Goal: Information Seeking & Learning: Find contact information

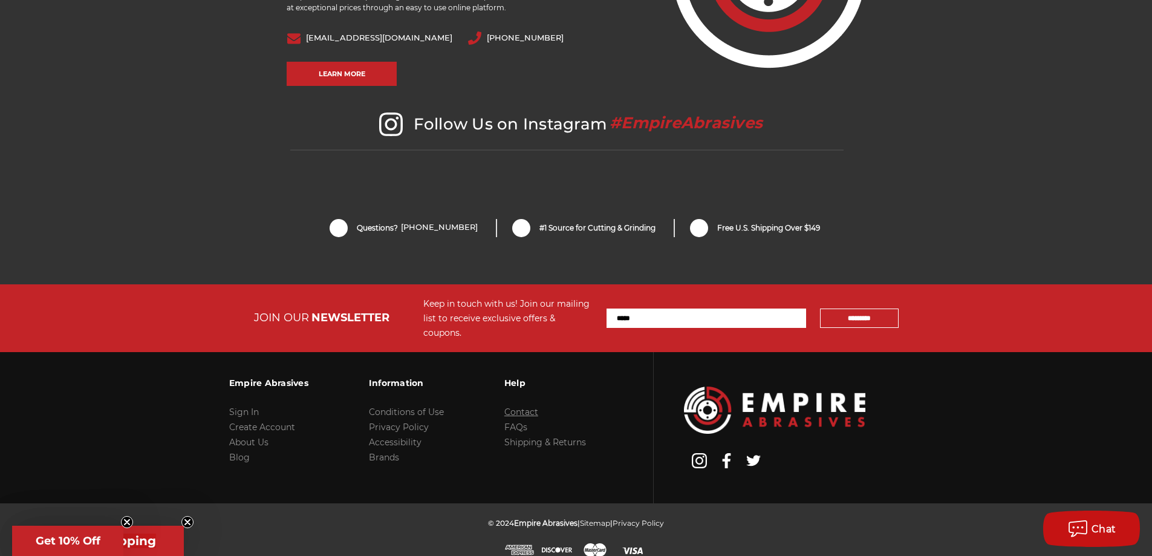
click at [516, 406] on link "Contact" at bounding box center [521, 411] width 34 height 11
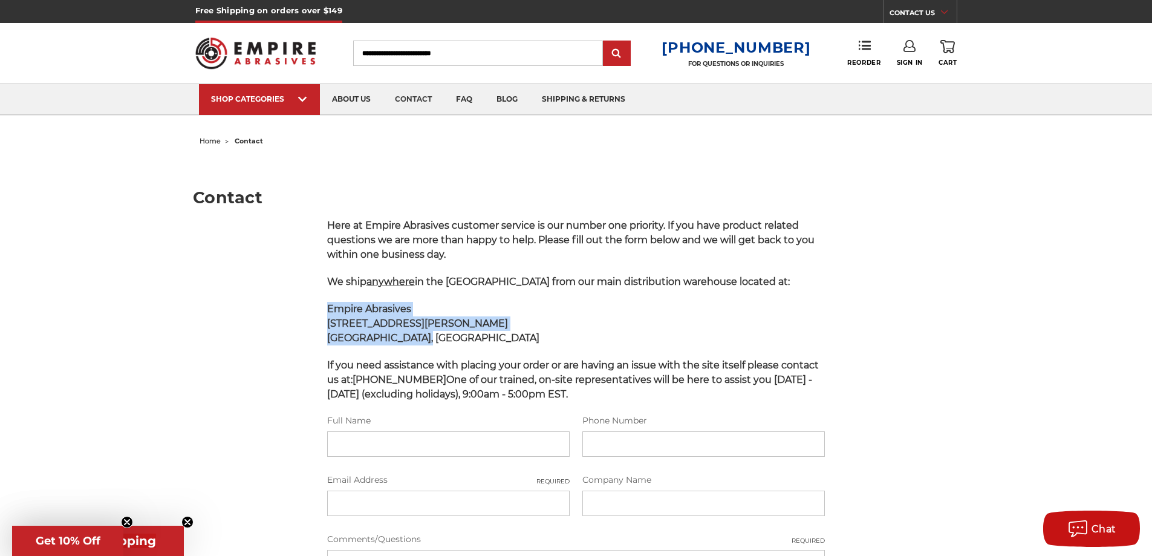
drag, startPoint x: 323, startPoint y: 307, endPoint x: 412, endPoint y: 337, distance: 93.3
click at [412, 337] on div "Here at Empire Abrasives customer service is our number one priority. If you ha…" at bounding box center [575, 480] width 511 height 524
copy p "Empire Abrasives 85 B Hoffman Lane Islandia, NY 11749"
